Goal: Task Accomplishment & Management: Manage account settings

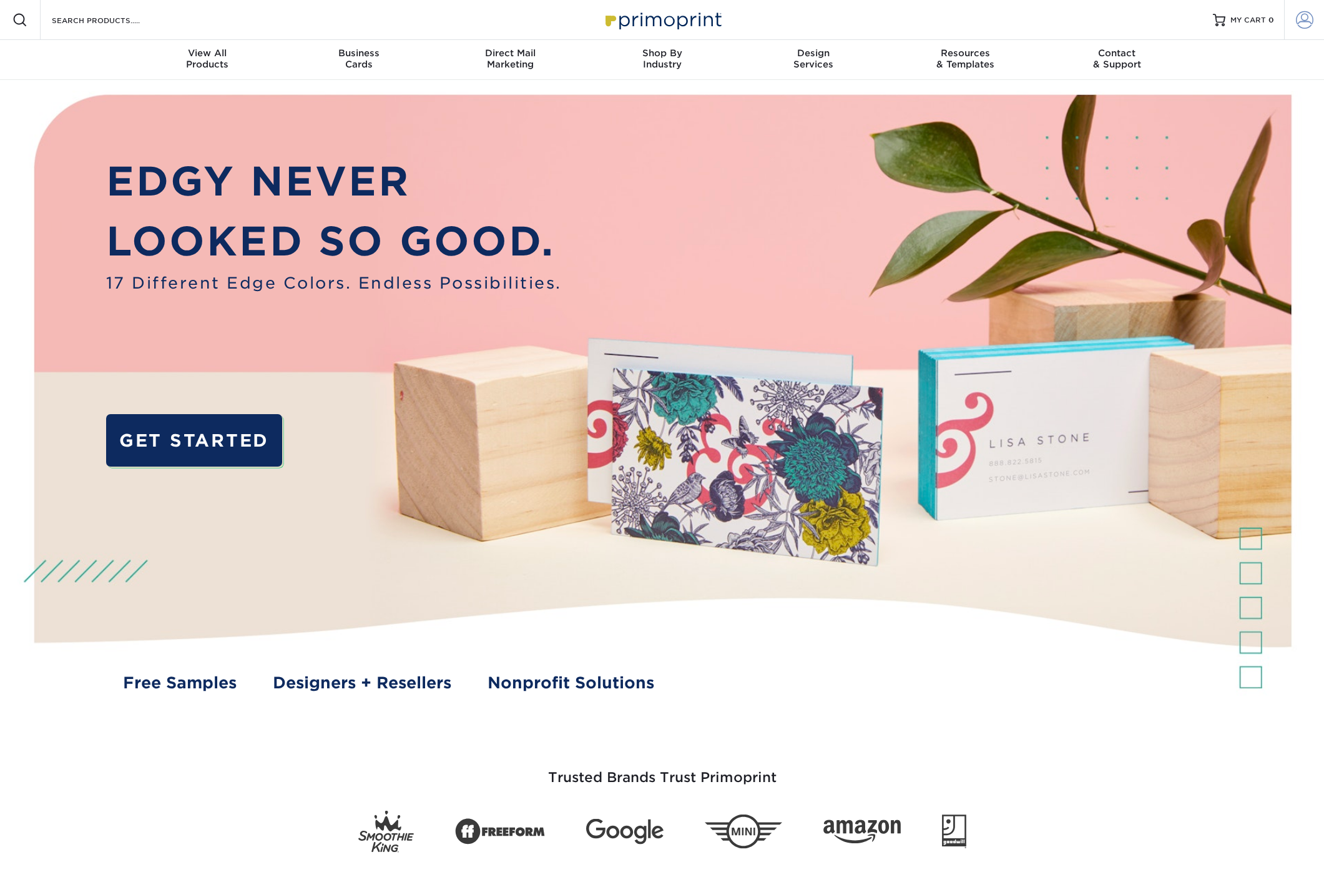
click at [1305, 10] on link "Account" at bounding box center [1304, 20] width 40 height 40
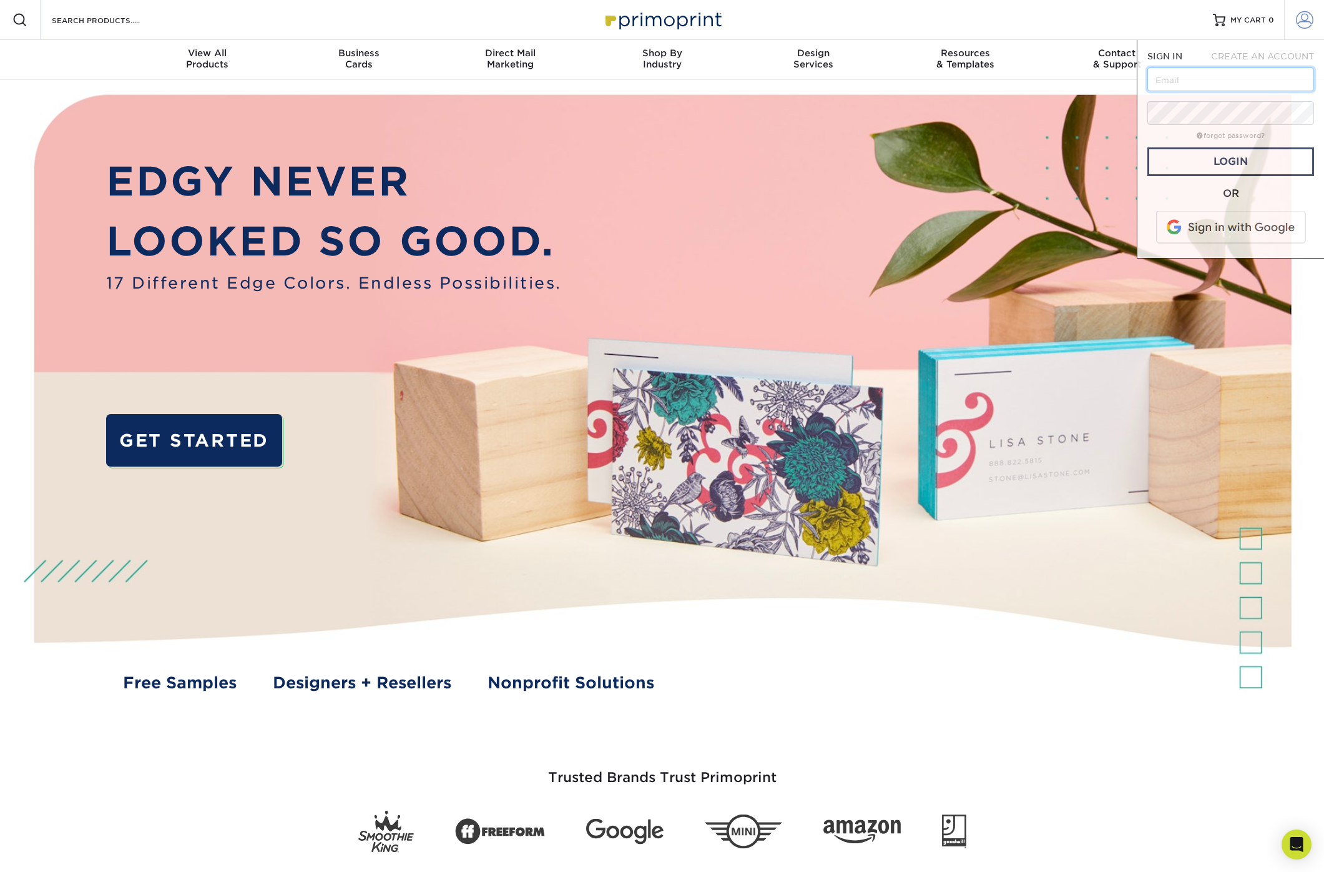
type input "[EMAIL_ADDRESS][DOMAIN_NAME]"
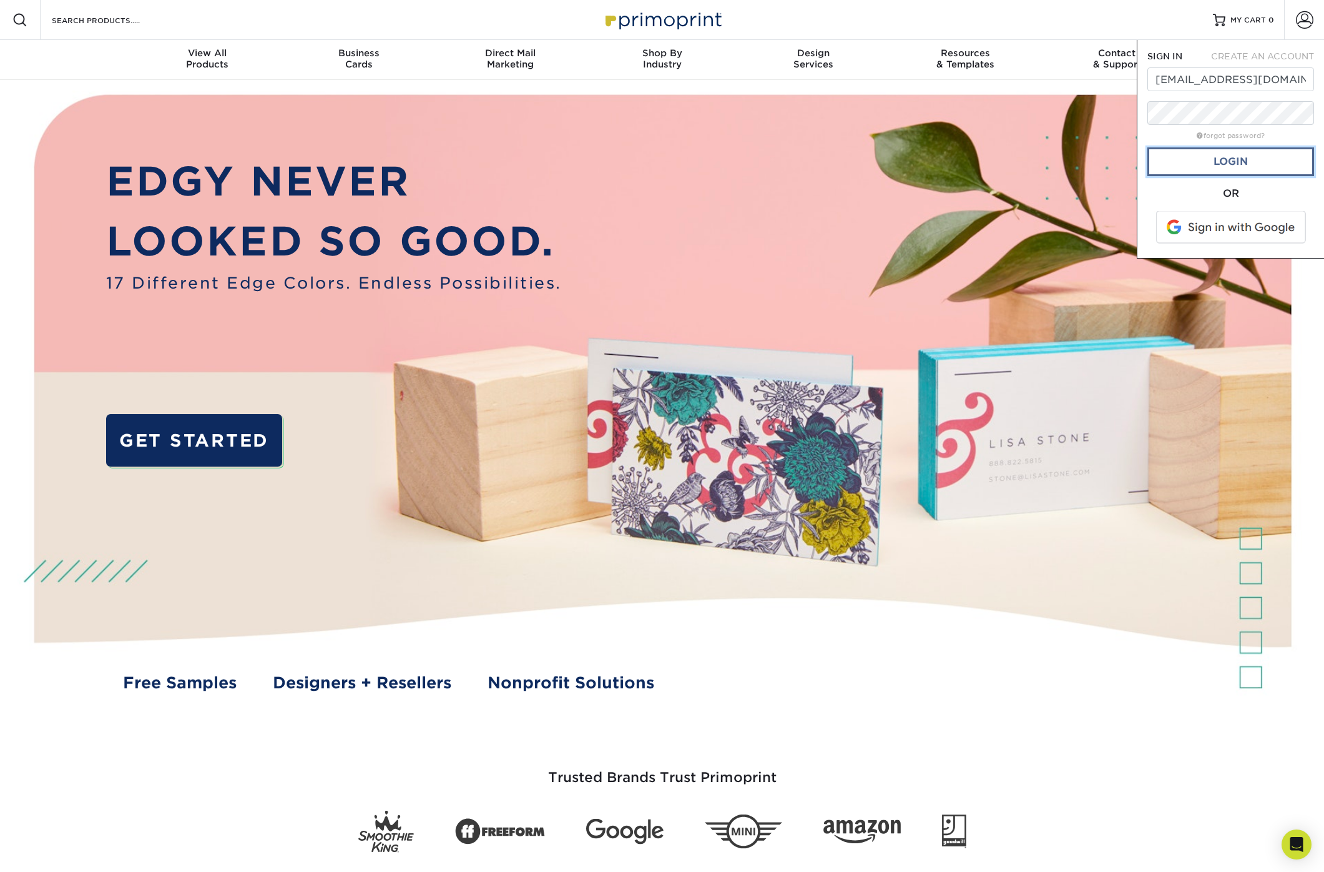
click at [1221, 166] on link "Login" at bounding box center [1231, 161] width 167 height 29
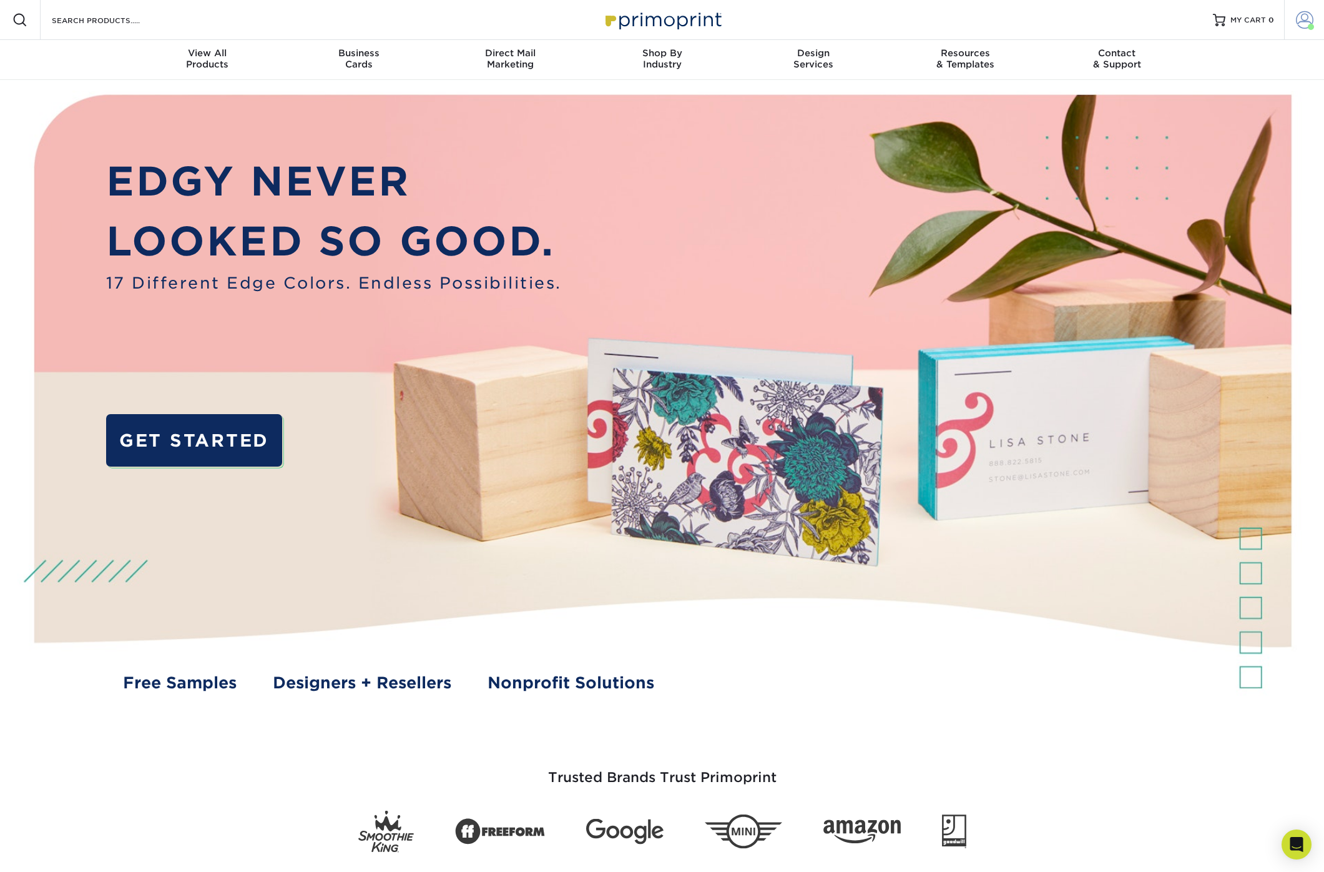
click at [1301, 31] on link "Account" at bounding box center [1304, 20] width 40 height 40
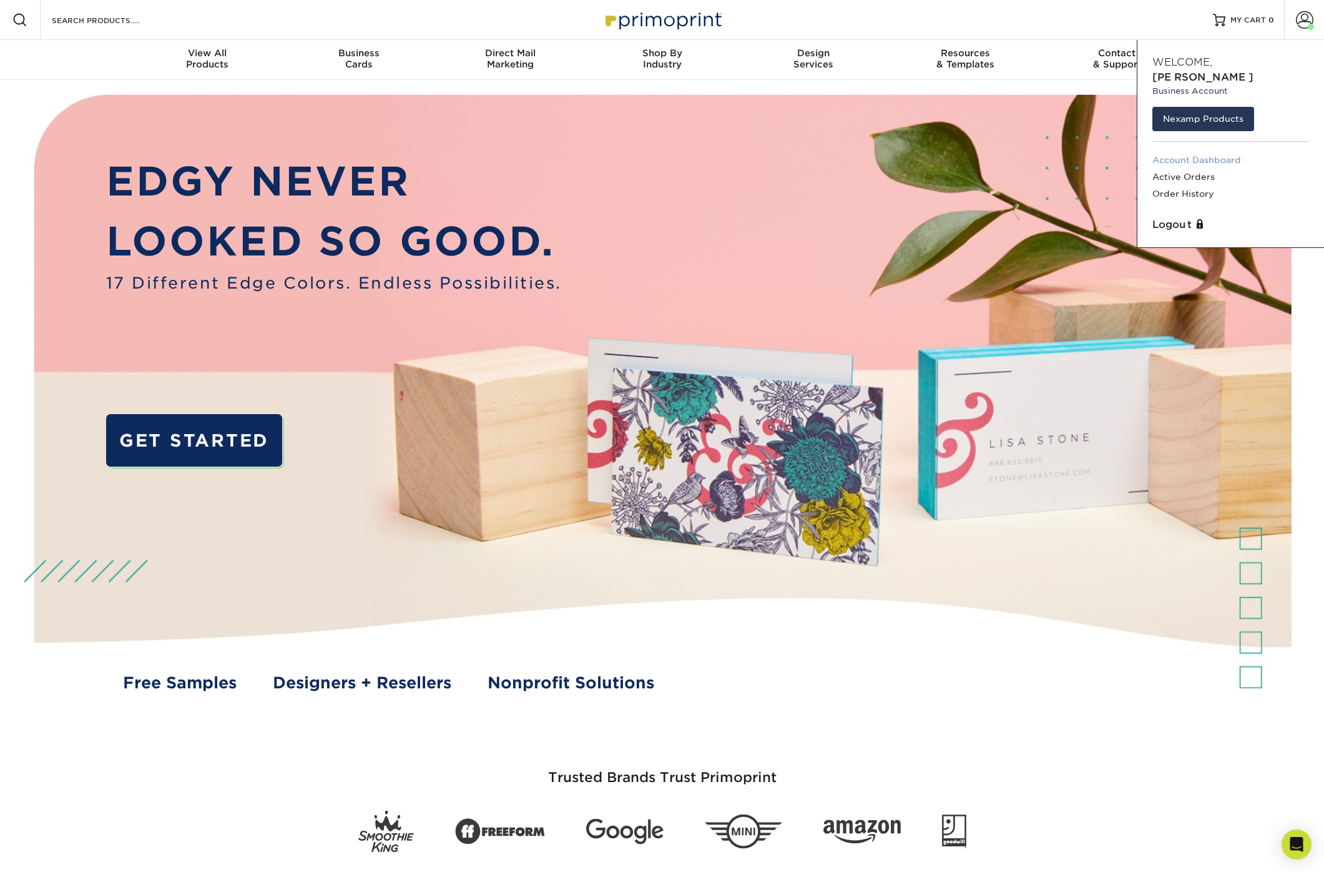
click at [1174, 152] on link "Account Dashboard" at bounding box center [1231, 160] width 157 height 17
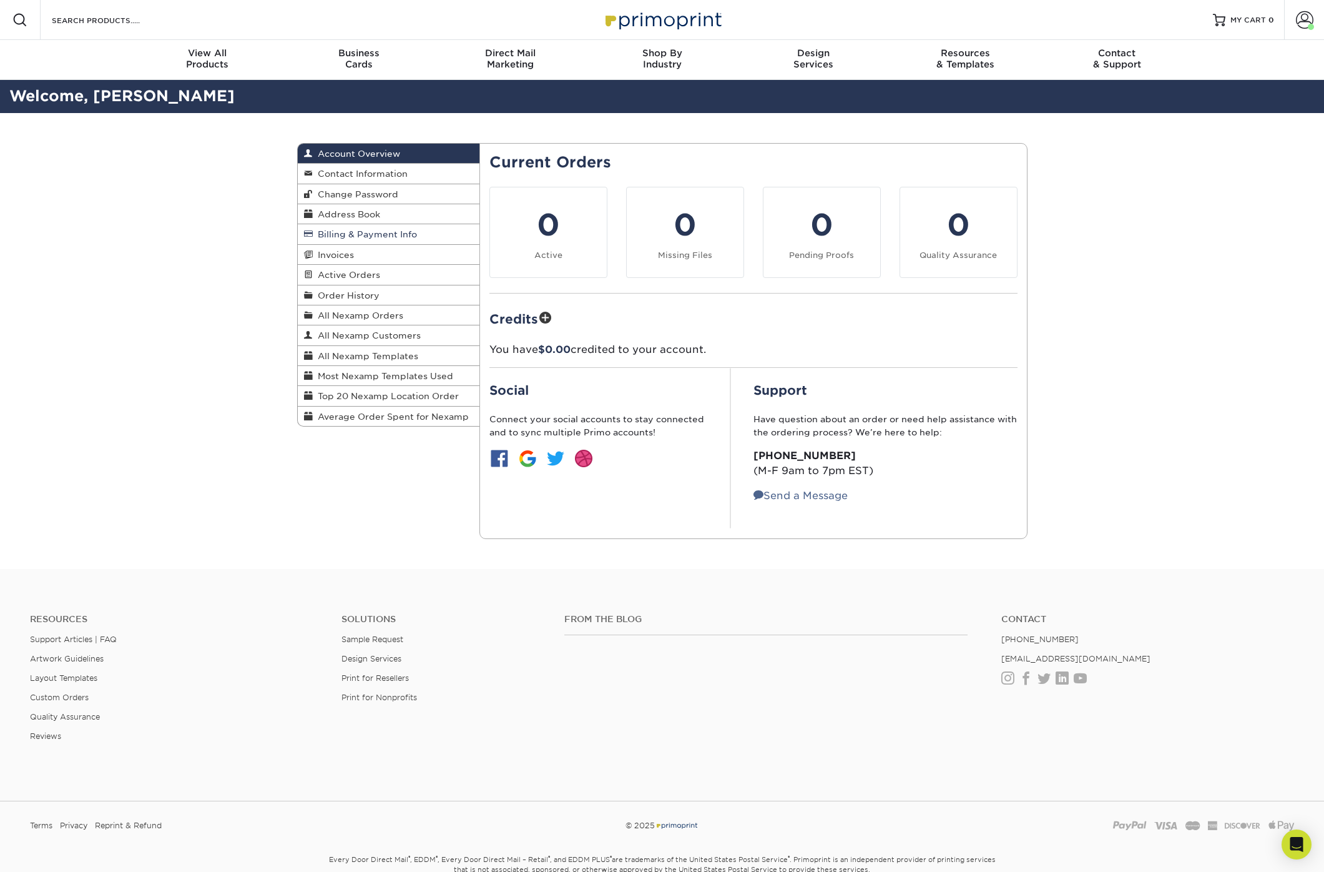
click at [360, 232] on span "Billing & Payment Info" at bounding box center [365, 234] width 104 height 10
